Goal: Obtain resource: Obtain resource

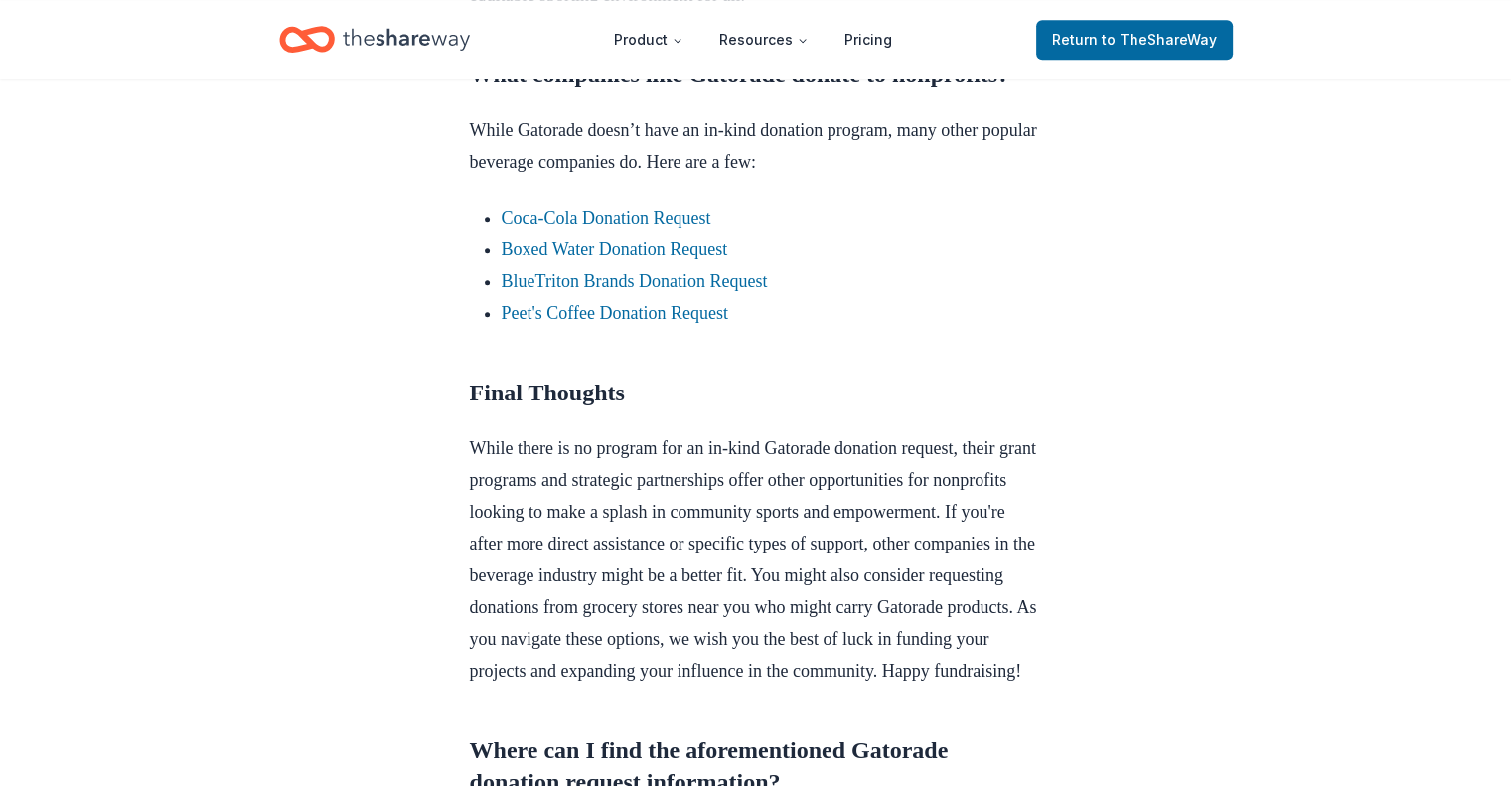
scroll to position [1887, 0]
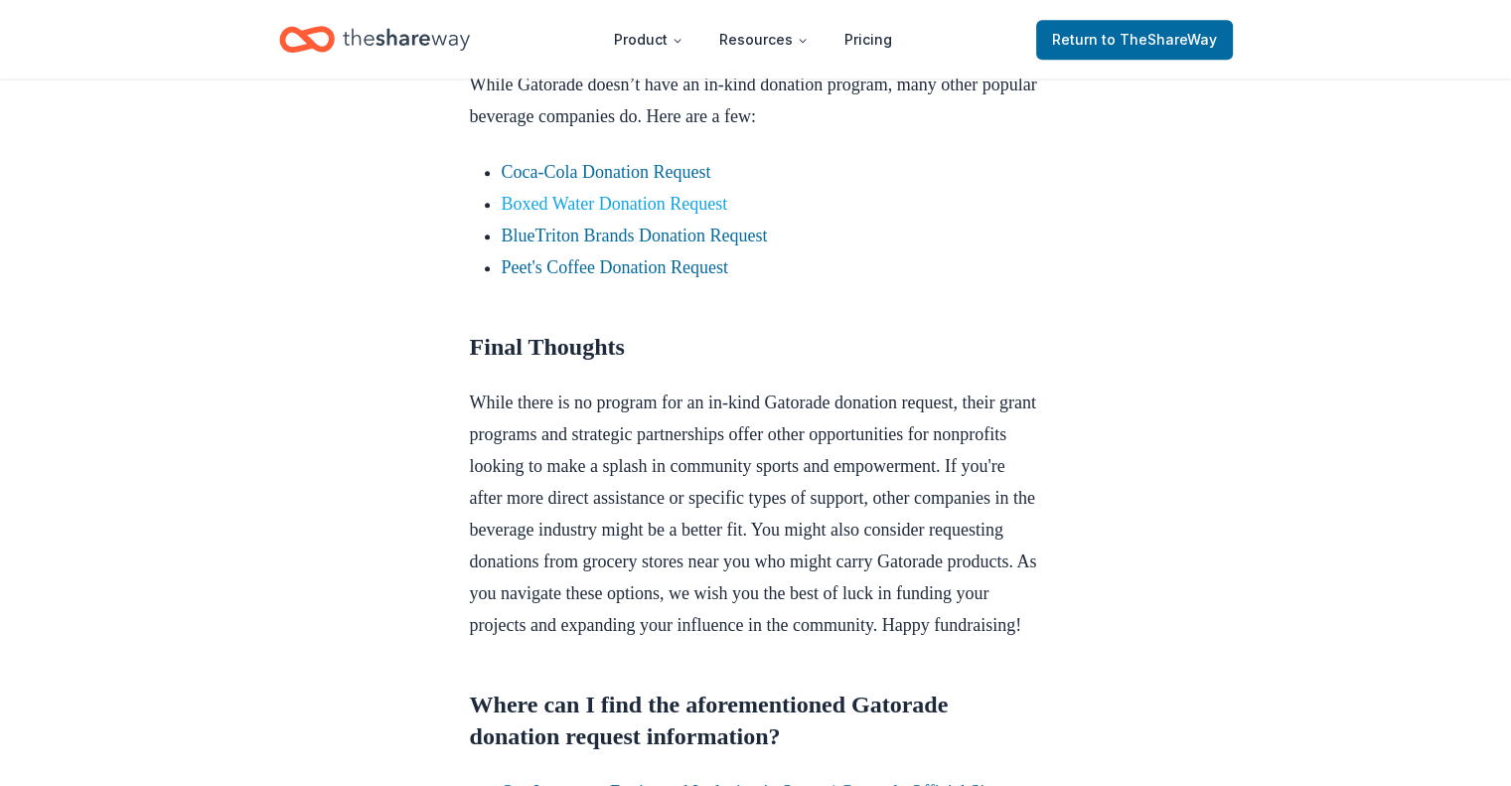
click at [592, 214] on link "Boxed Water Donation Request" at bounding box center [615, 204] width 226 height 20
click at [612, 214] on link "Boxed Water Donation Request" at bounding box center [615, 204] width 226 height 20
click at [631, 214] on link "Boxed Water Donation Request" at bounding box center [615, 204] width 226 height 20
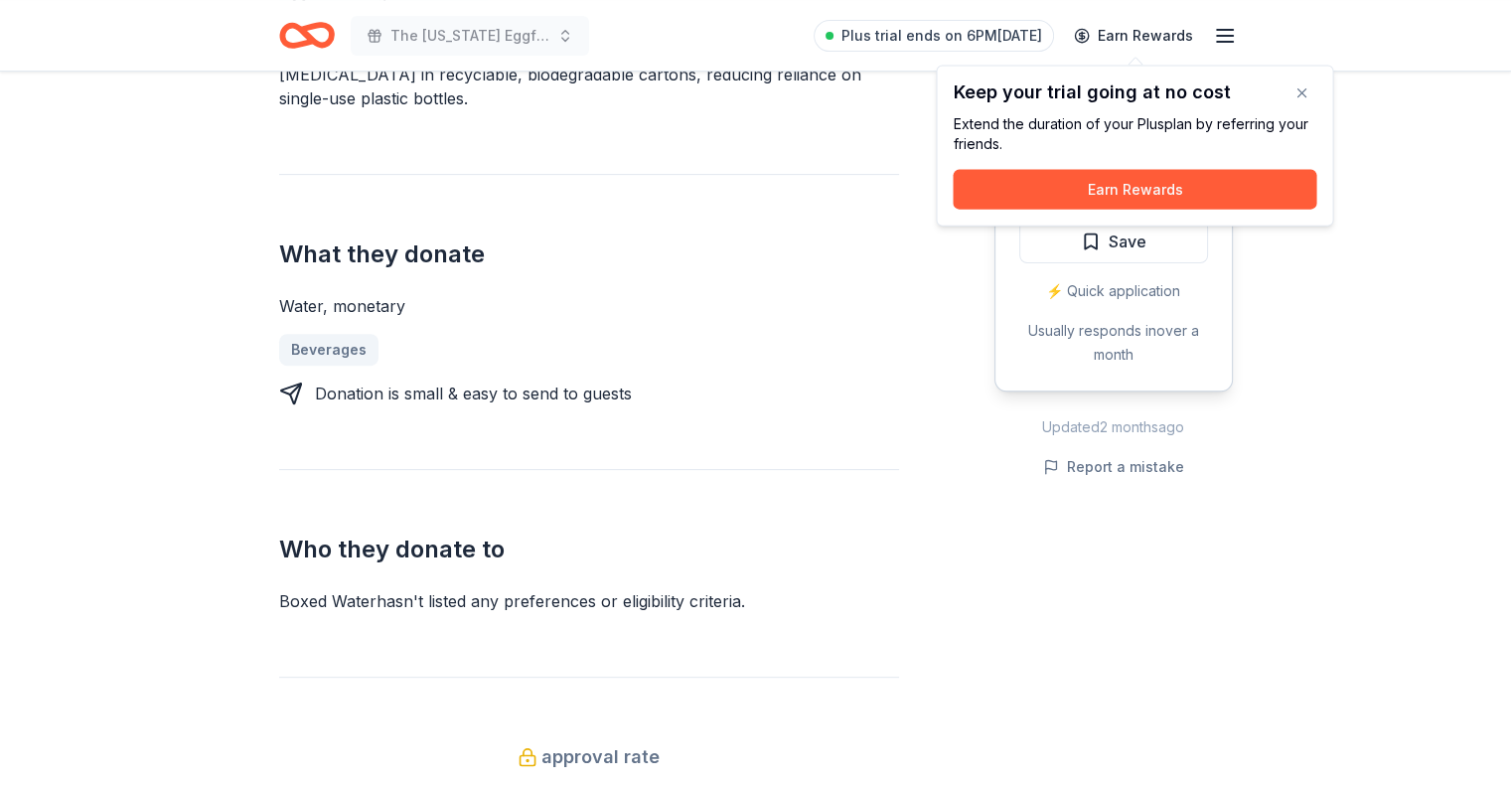
scroll to position [99, 0]
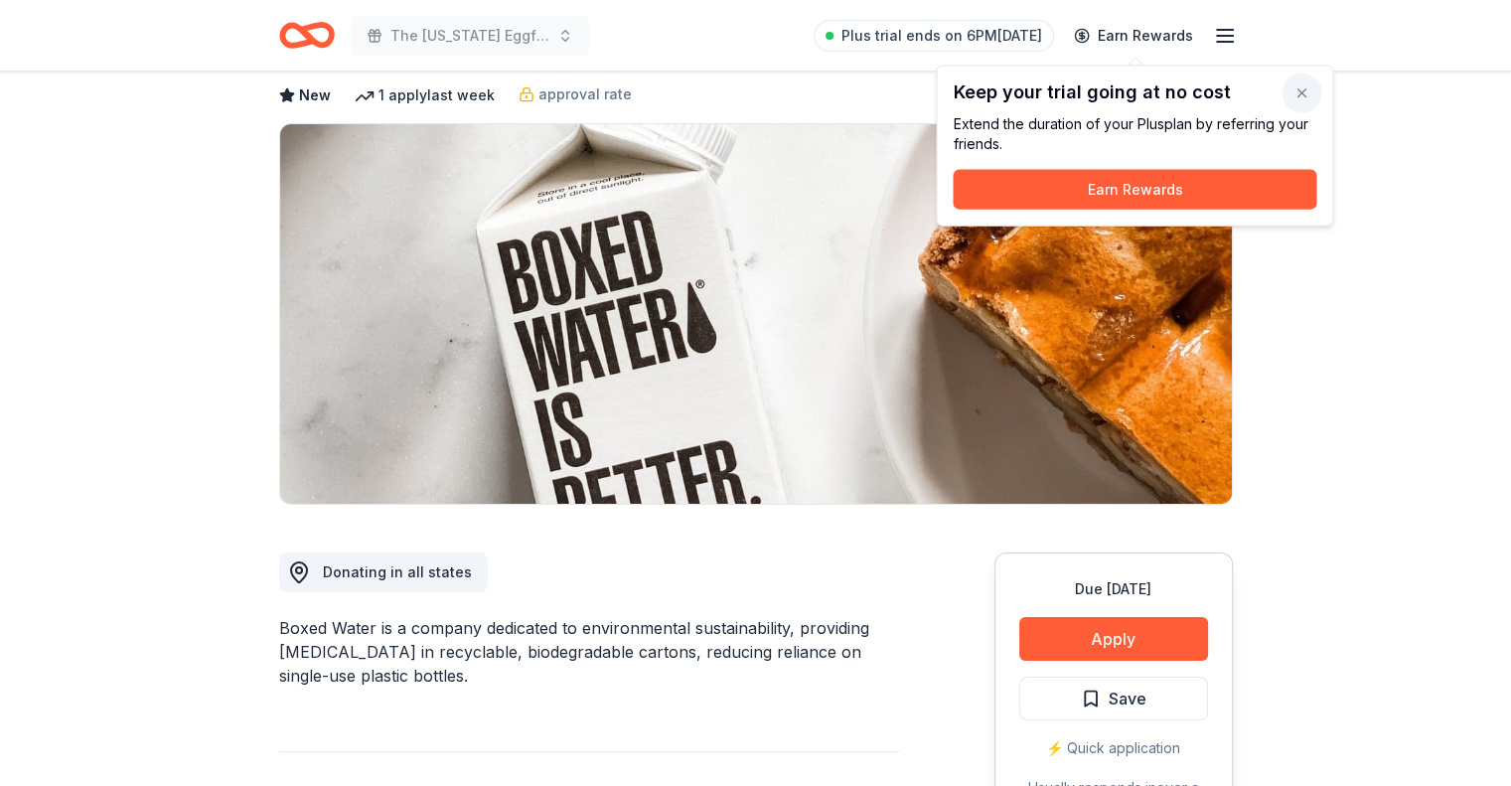
click at [1310, 91] on button "button" at bounding box center [1301, 94] width 40 height 40
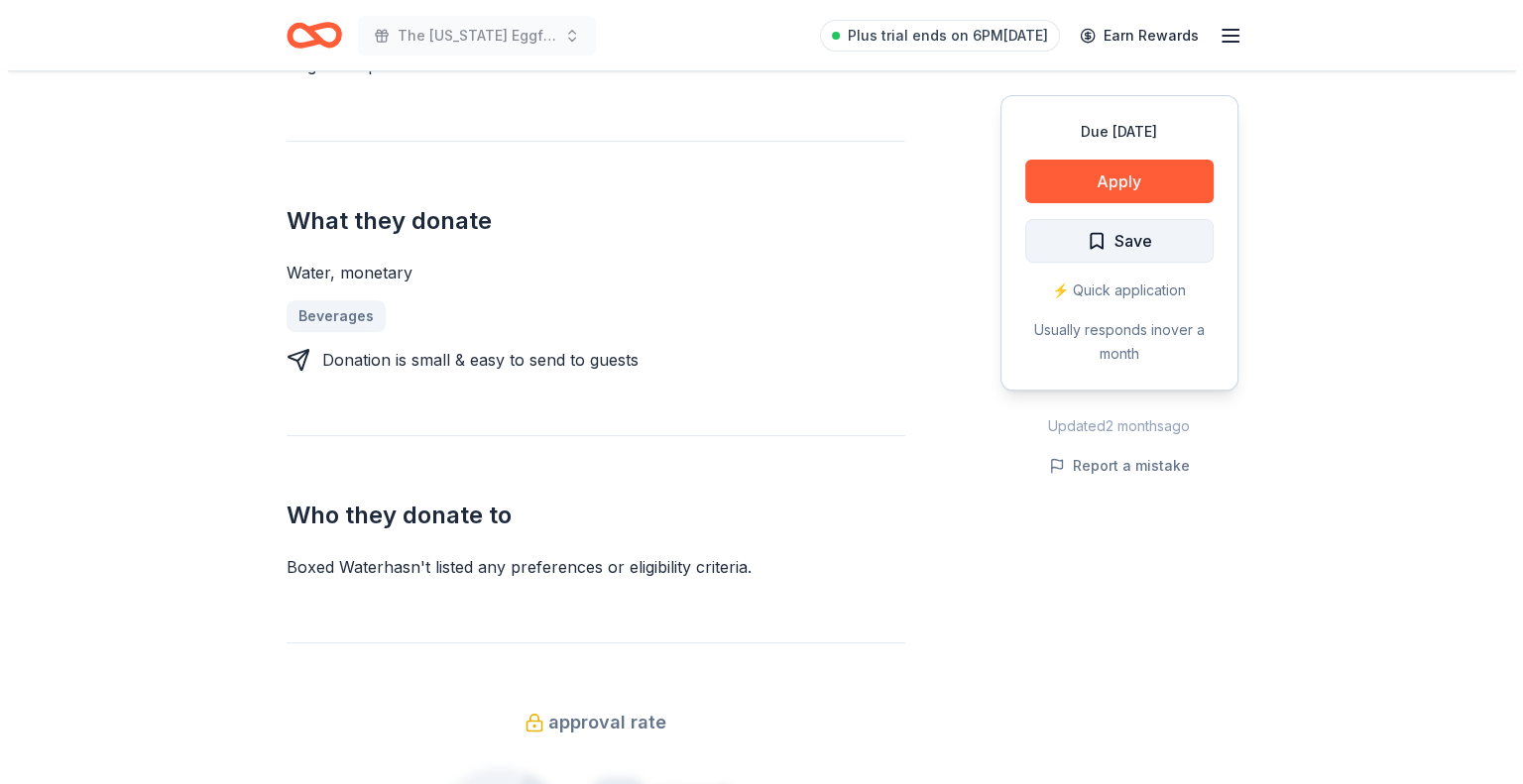
scroll to position [693, 0]
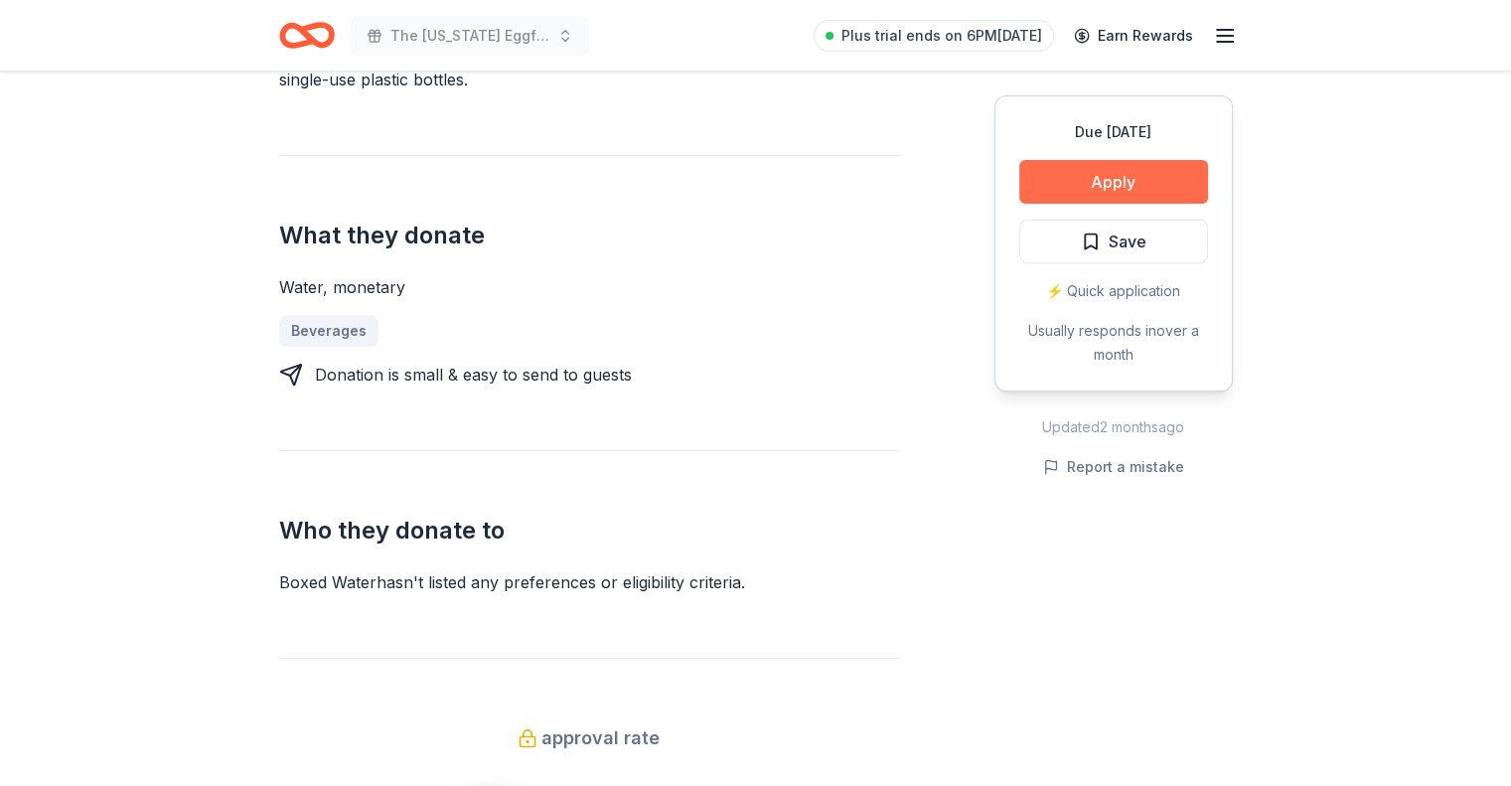
click at [1139, 193] on button "Apply" at bounding box center [1113, 182] width 189 height 44
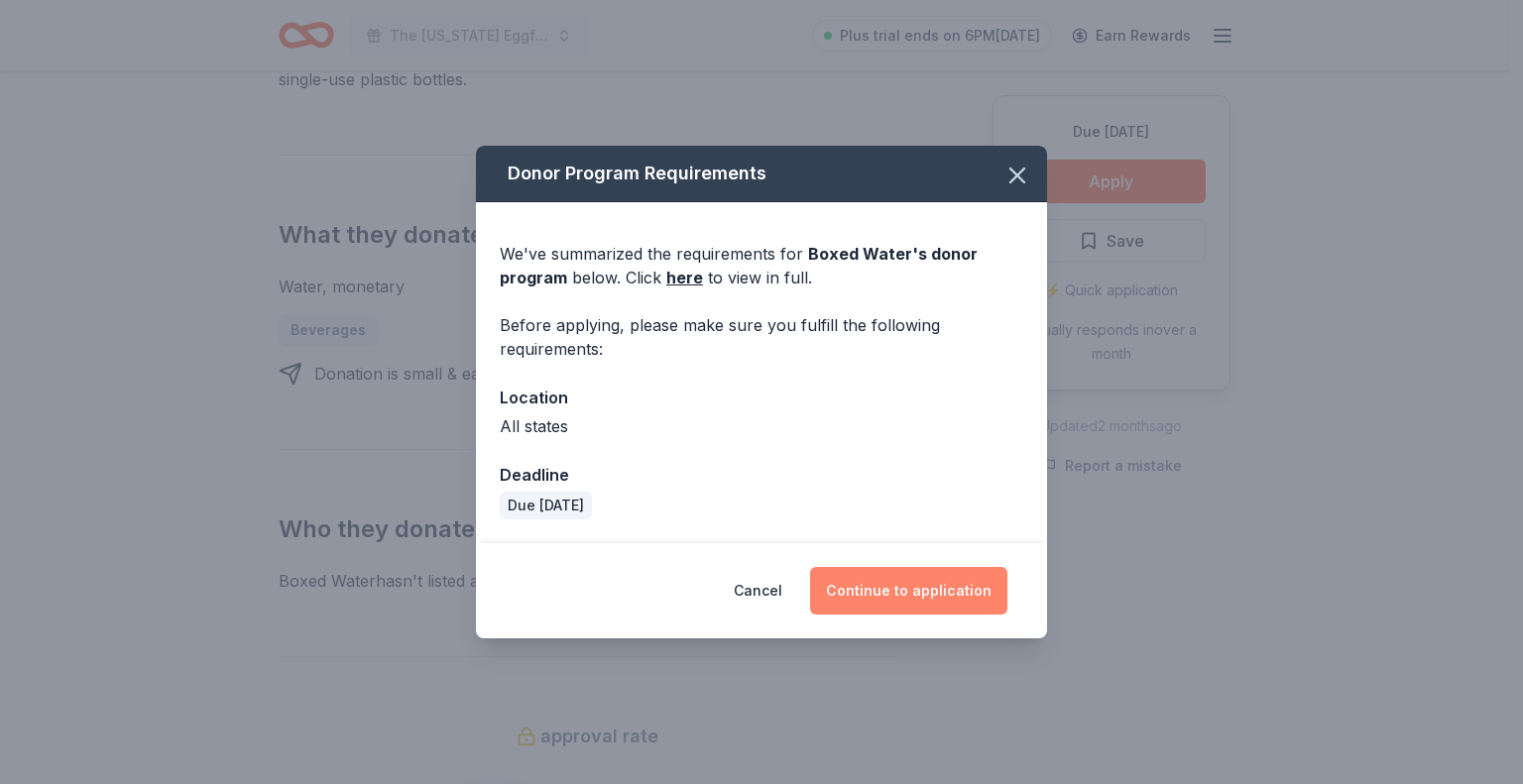
click at [904, 612] on button "Continue to application" at bounding box center [909, 590] width 198 height 48
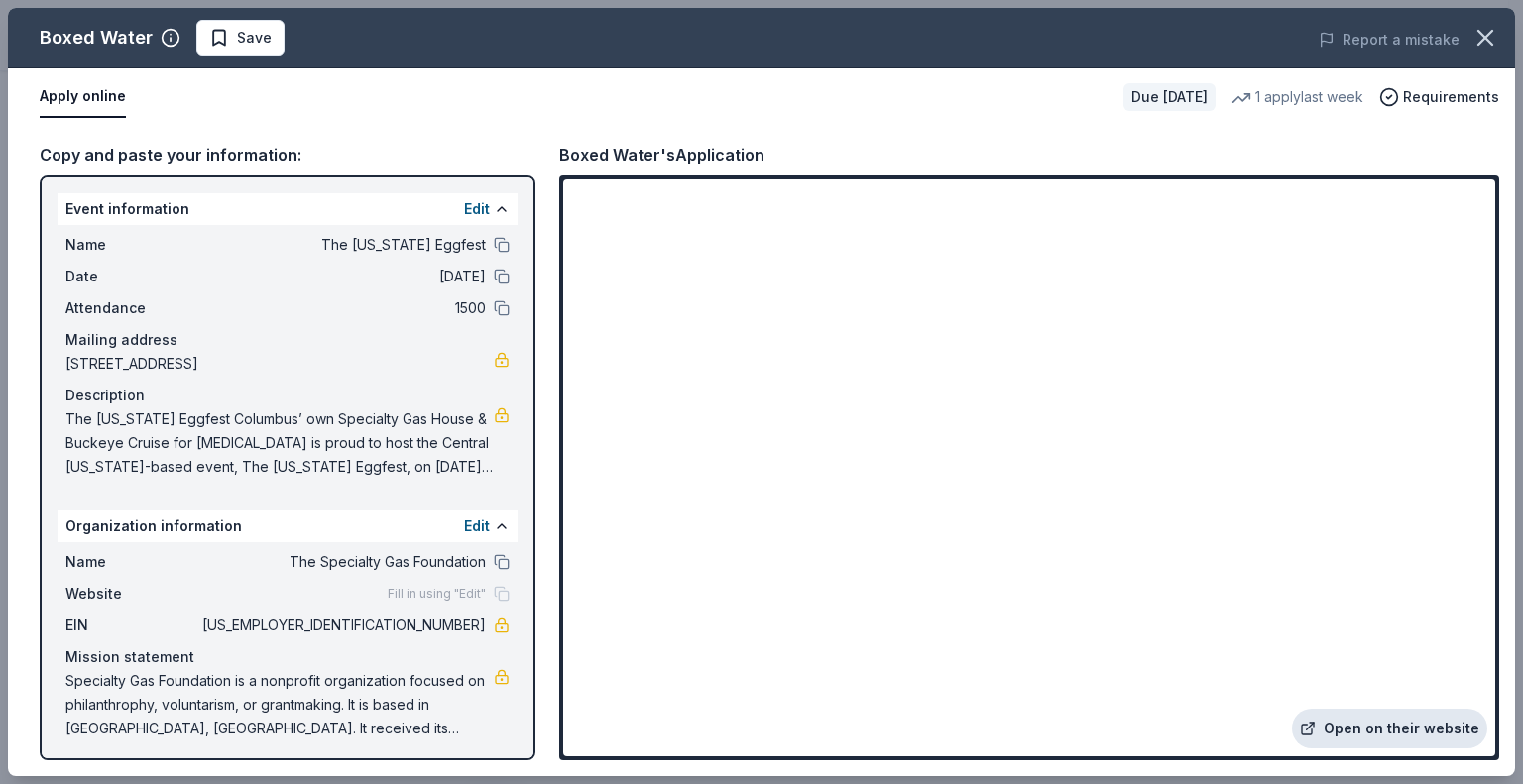
click at [1403, 722] on link "Open on their website" at bounding box center [1389, 728] width 196 height 40
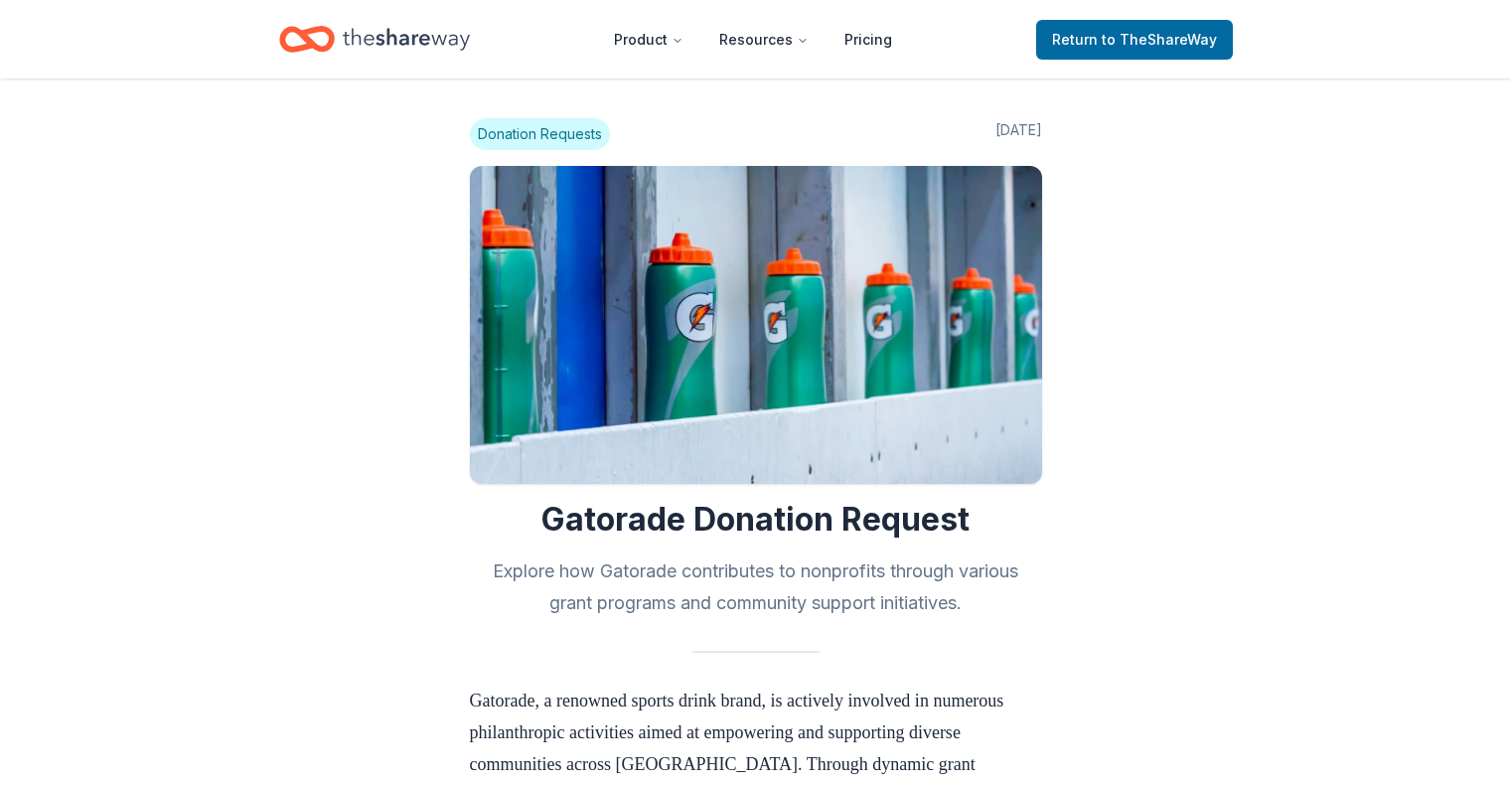
scroll to position [1887, 0]
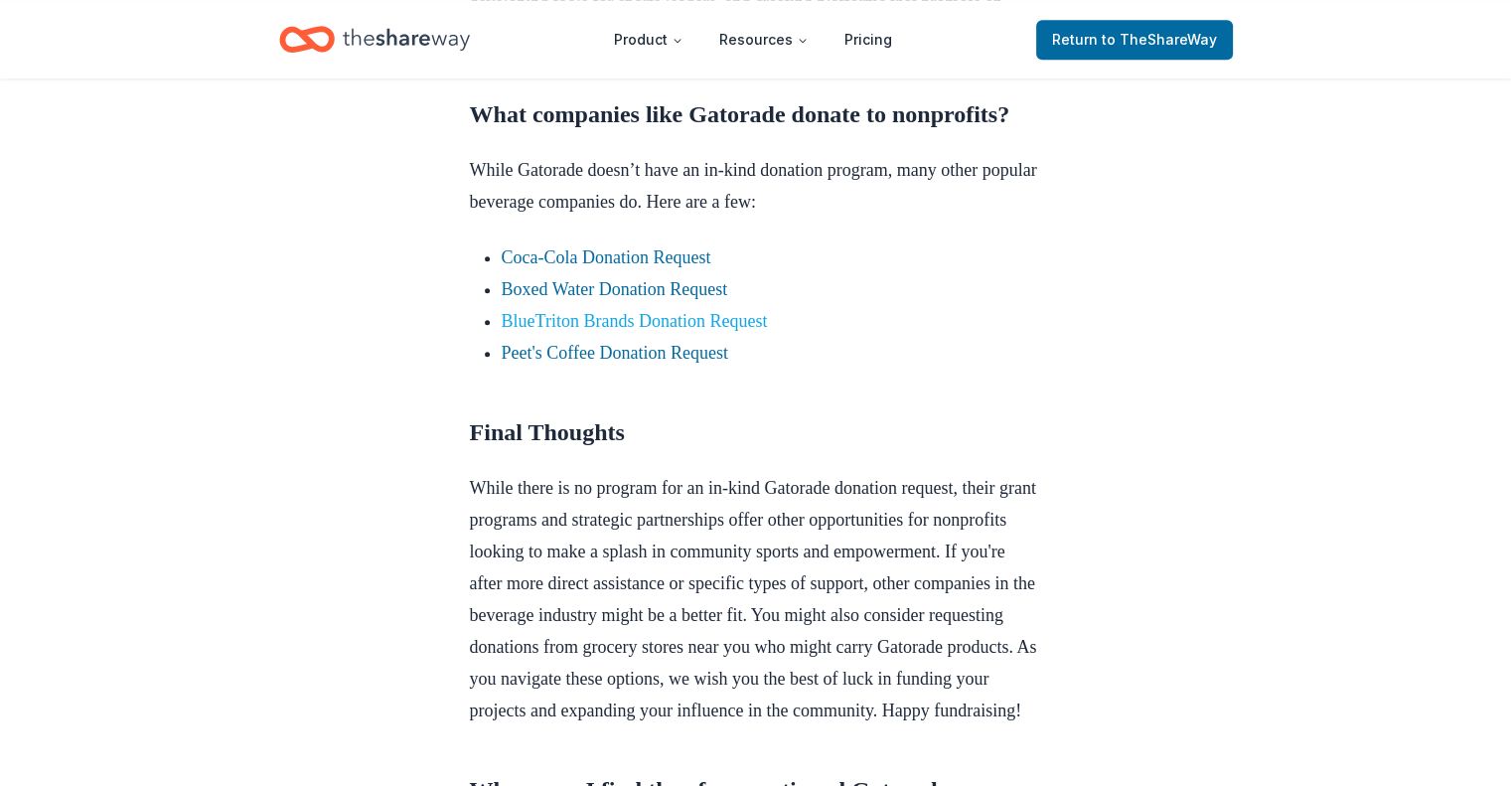
scroll to position [1689, 0]
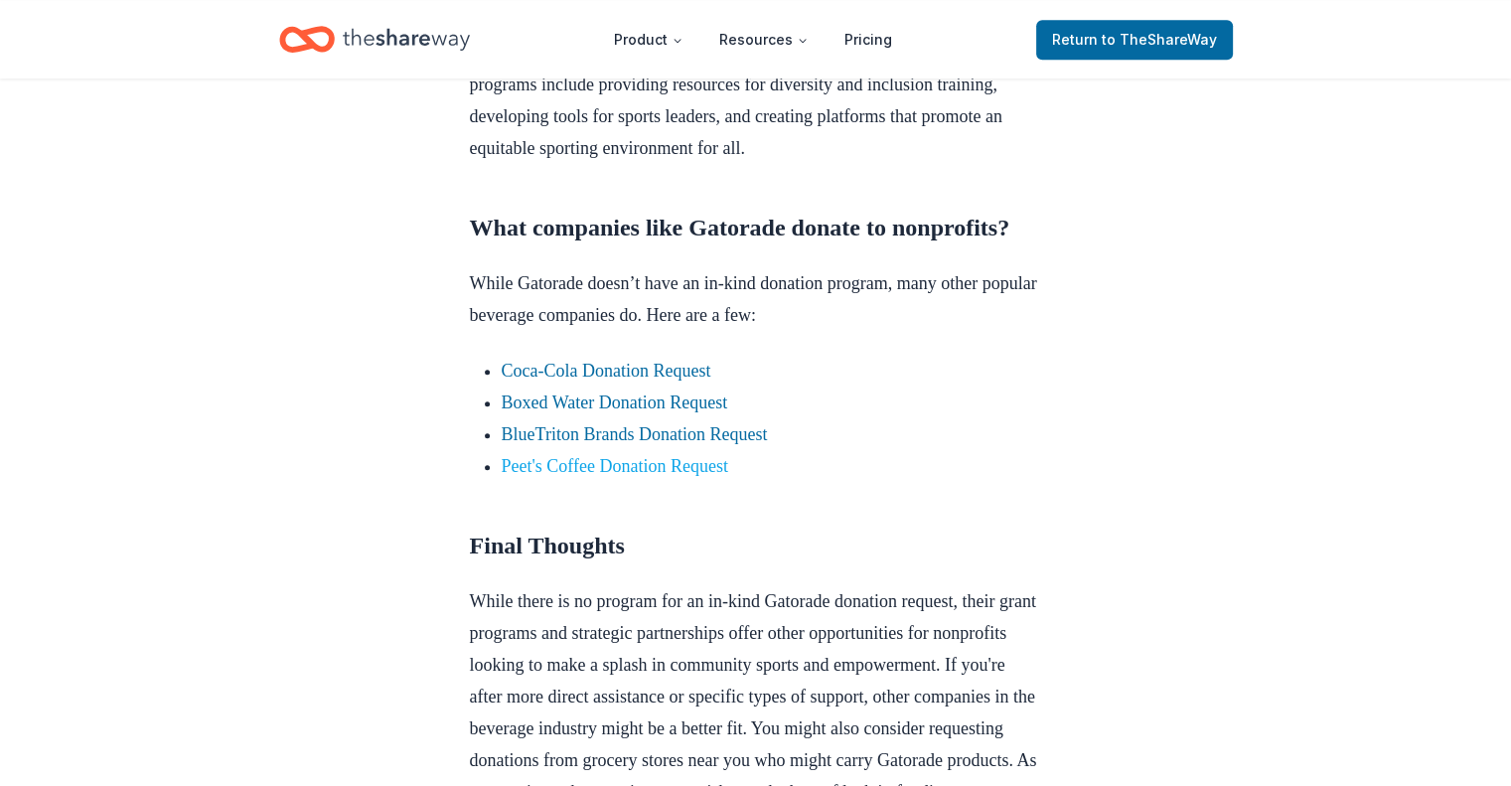
click at [640, 476] on link "Peet's Coffee Donation Request" at bounding box center [615, 466] width 226 height 20
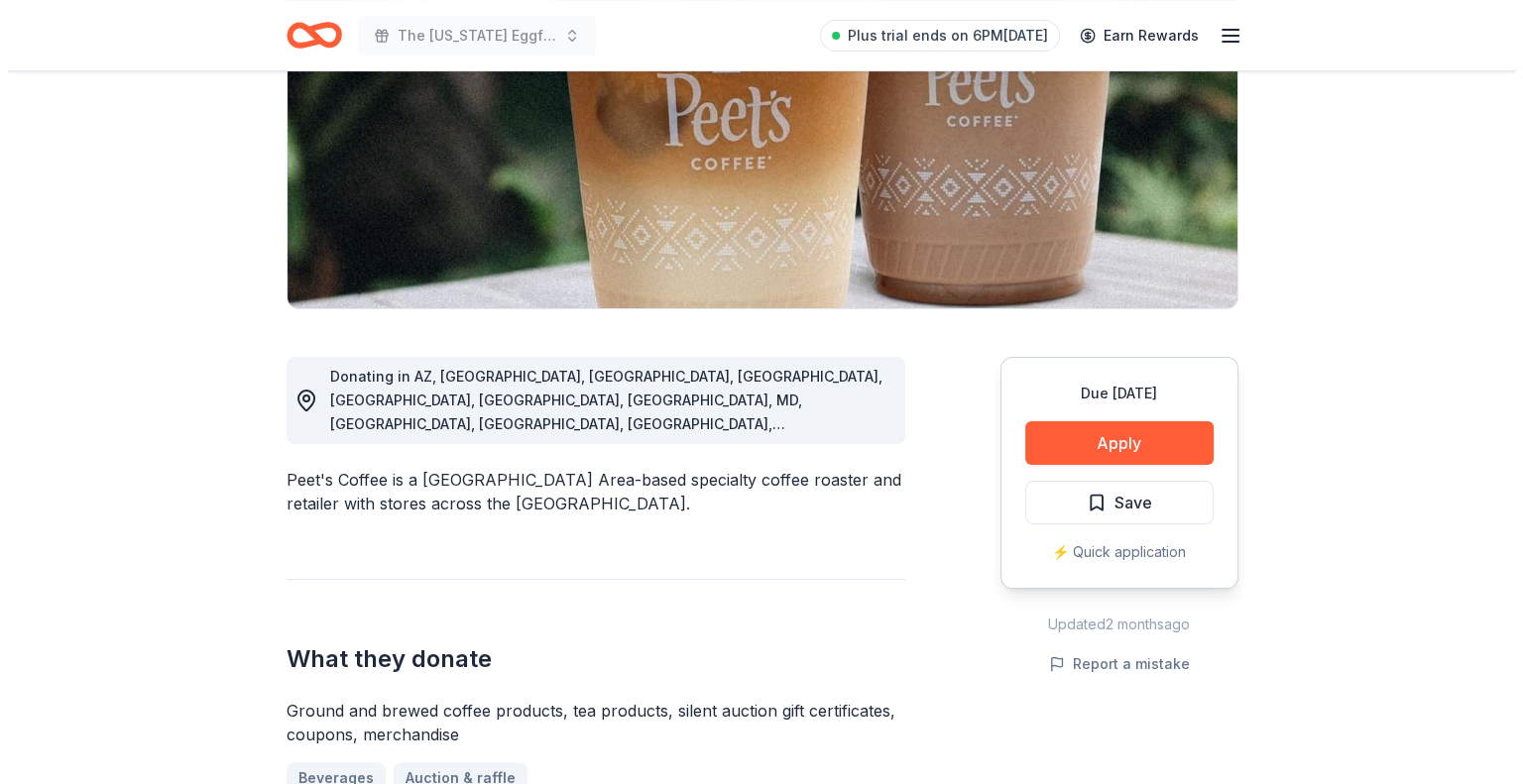
scroll to position [297, 0]
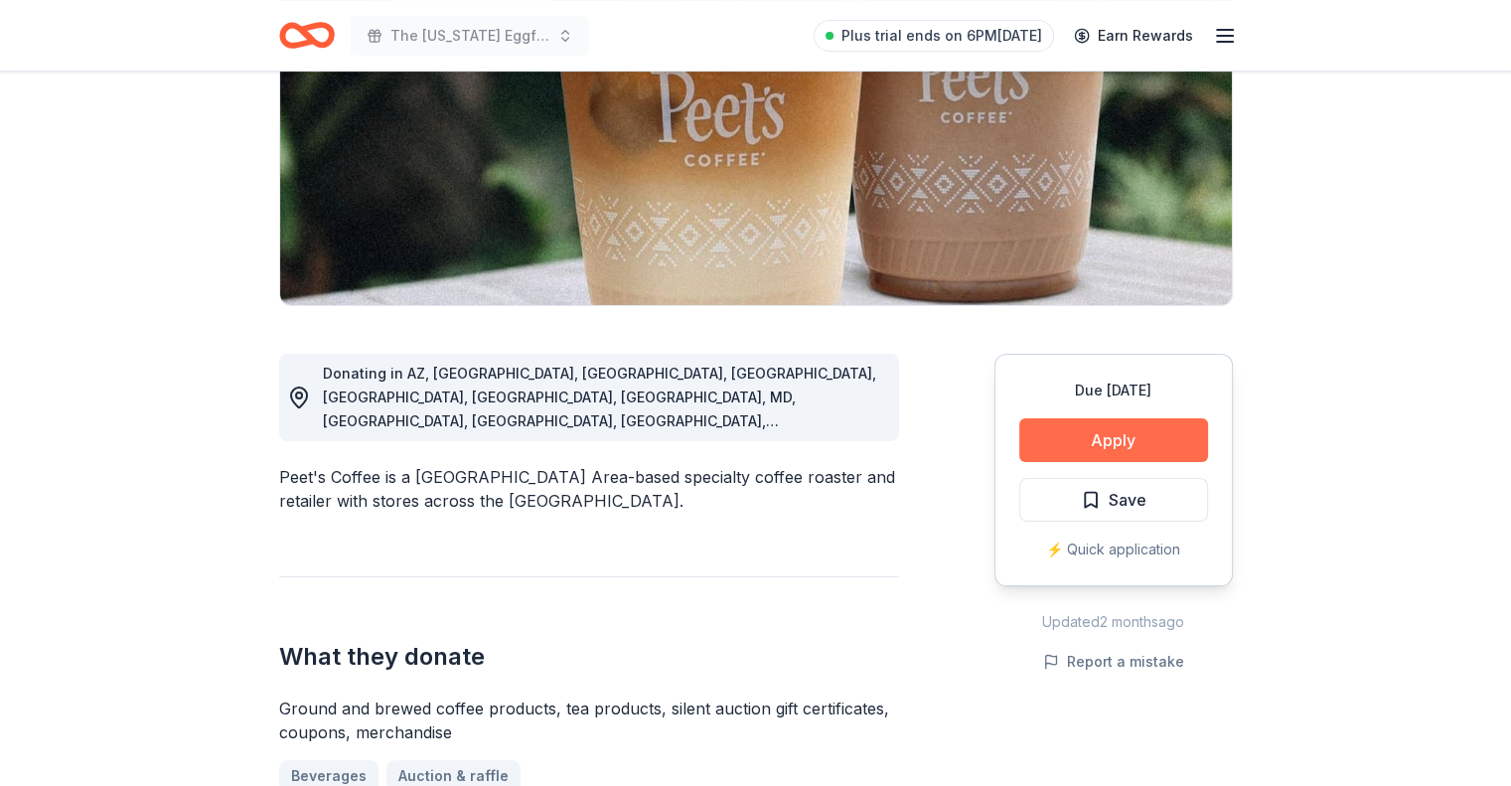
click at [1106, 440] on button "Apply" at bounding box center [1113, 440] width 189 height 44
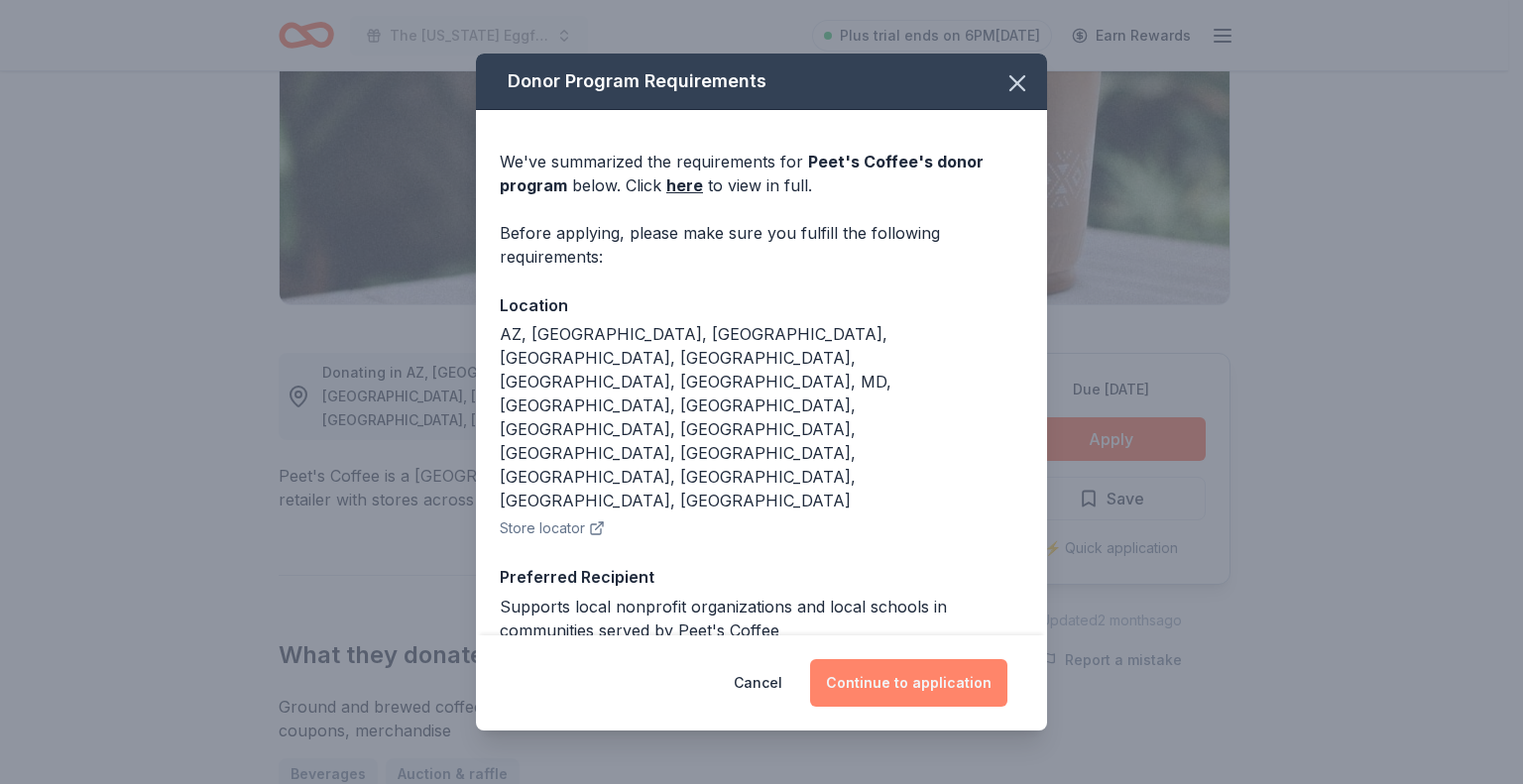
click at [914, 694] on button "Continue to application" at bounding box center [909, 683] width 198 height 48
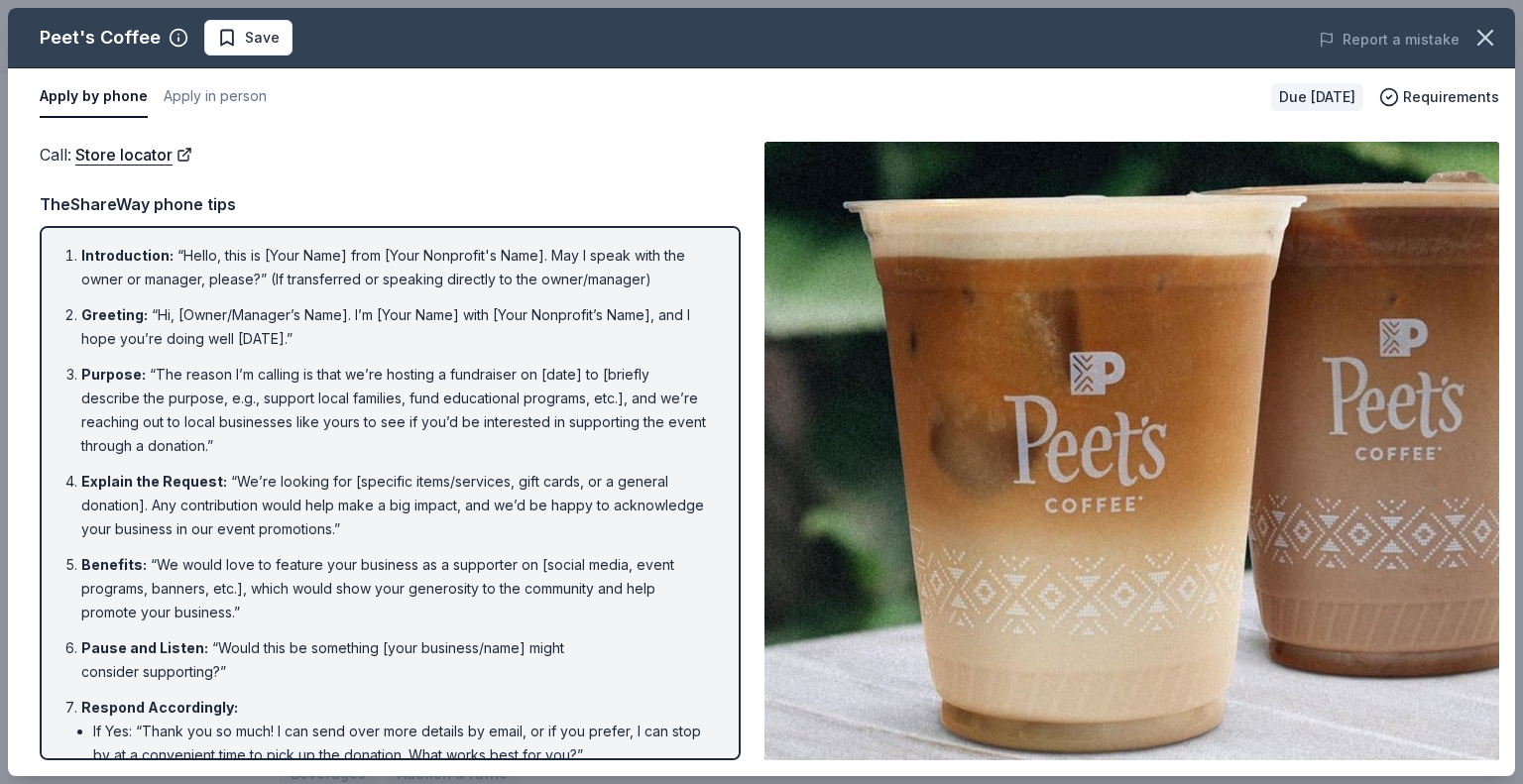
click at [1334, 377] on img at bounding box center [1132, 451] width 735 height 618
click at [1006, 502] on img at bounding box center [1132, 451] width 735 height 618
click at [131, 154] on link "Store locator" at bounding box center [133, 155] width 117 height 26
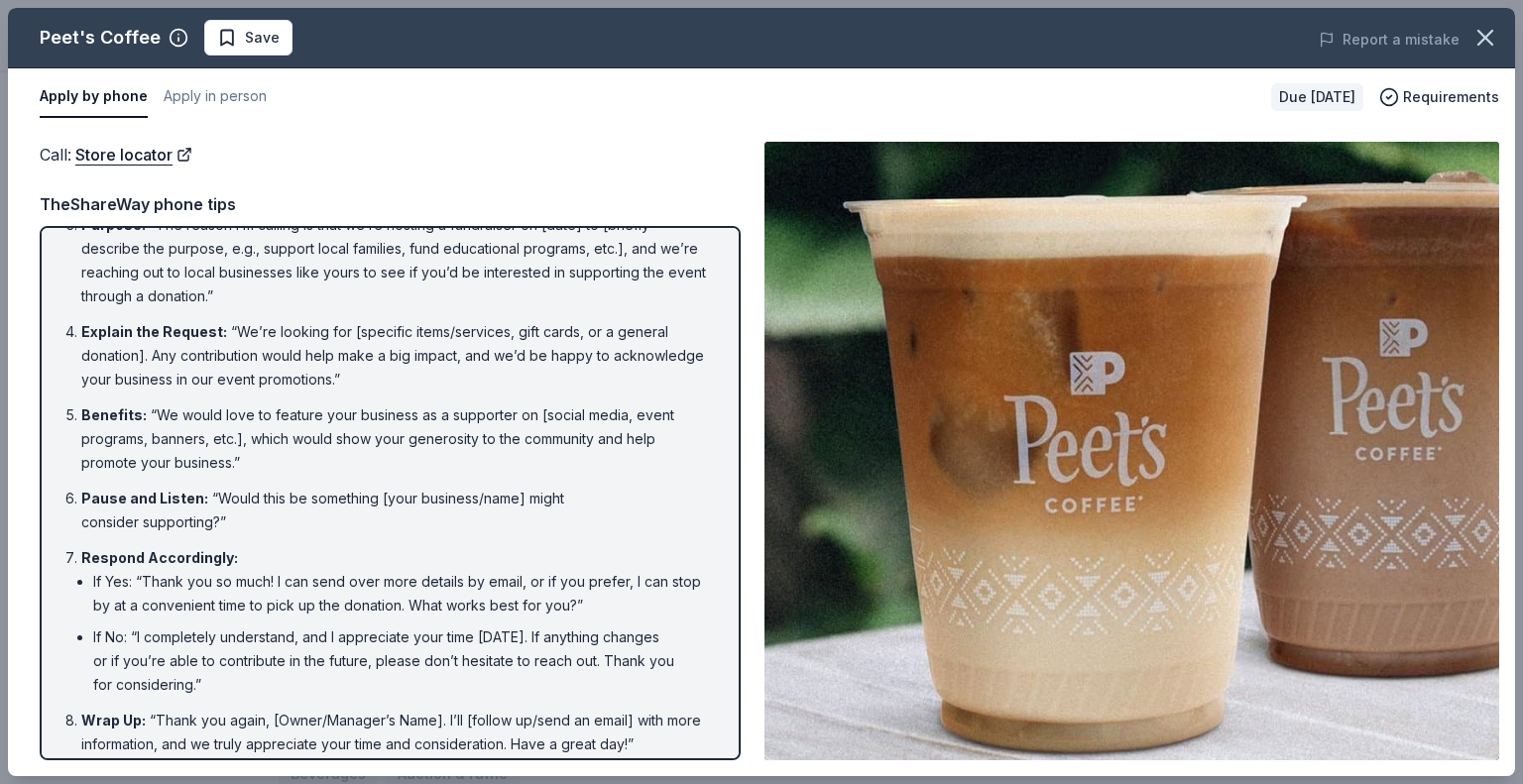
scroll to position [0, 0]
